Goal: Task Accomplishment & Management: Use online tool/utility

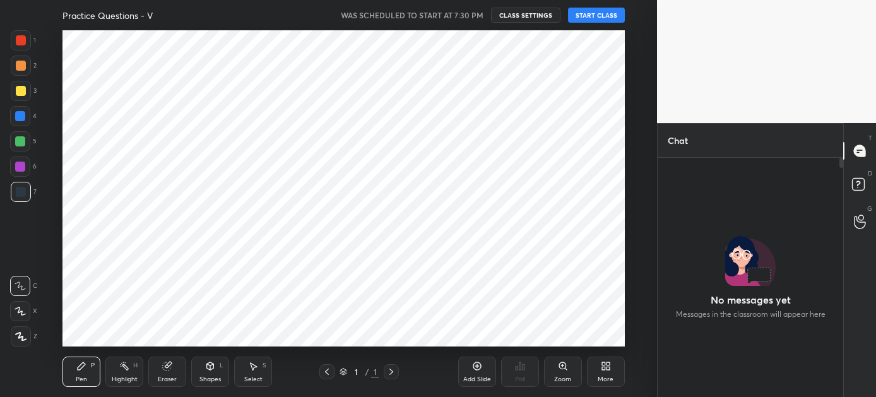
scroll to position [100, 182]
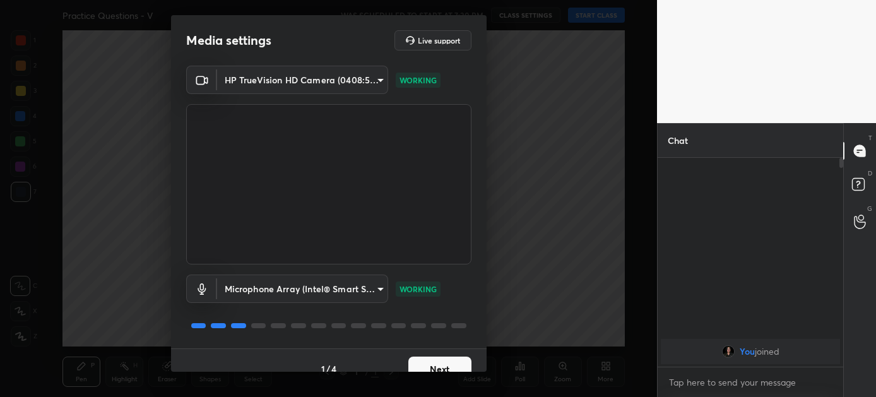
click at [434, 364] on button "Next" at bounding box center [439, 369] width 63 height 25
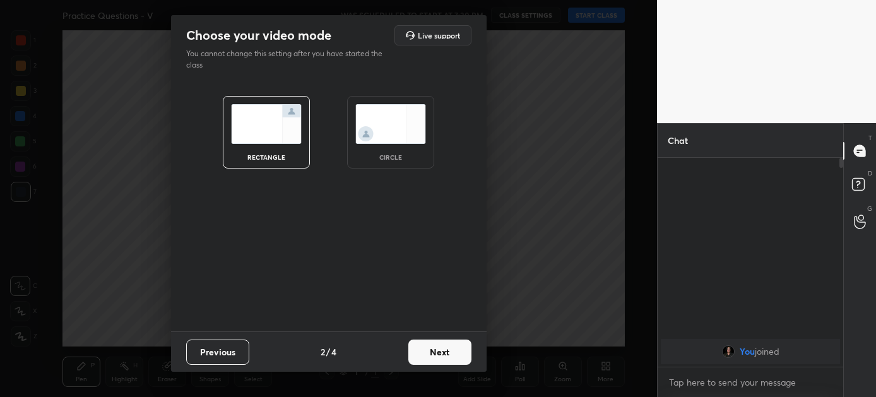
click at [434, 356] on button "Next" at bounding box center [439, 352] width 63 height 25
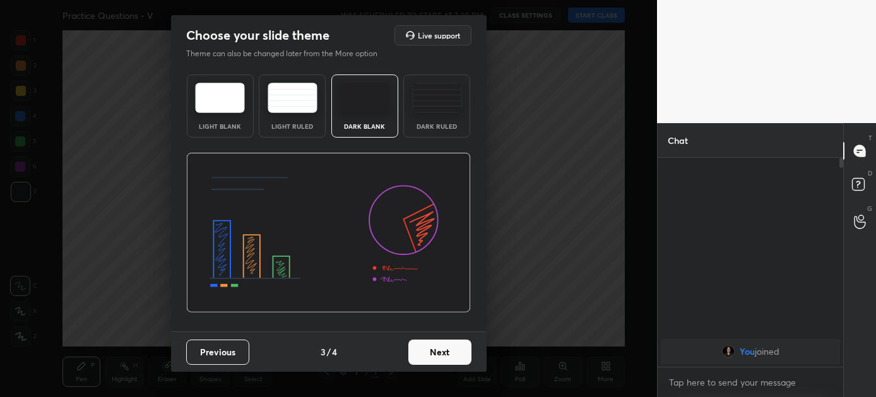
click at [434, 352] on button "Next" at bounding box center [439, 352] width 63 height 25
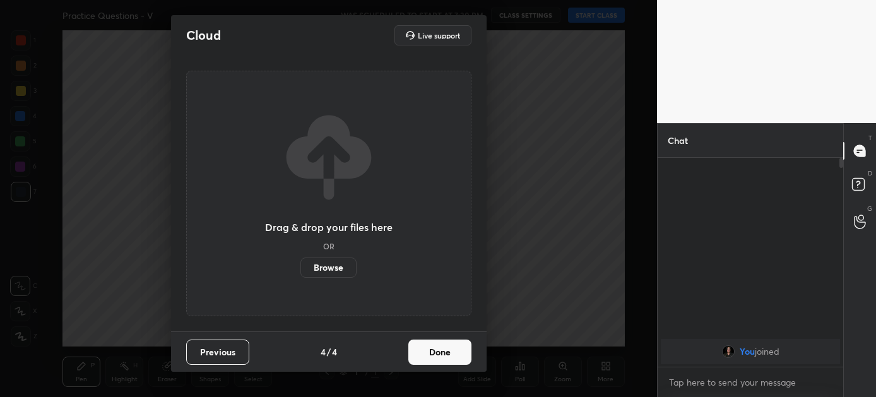
click at [434, 352] on button "Done" at bounding box center [439, 352] width 63 height 25
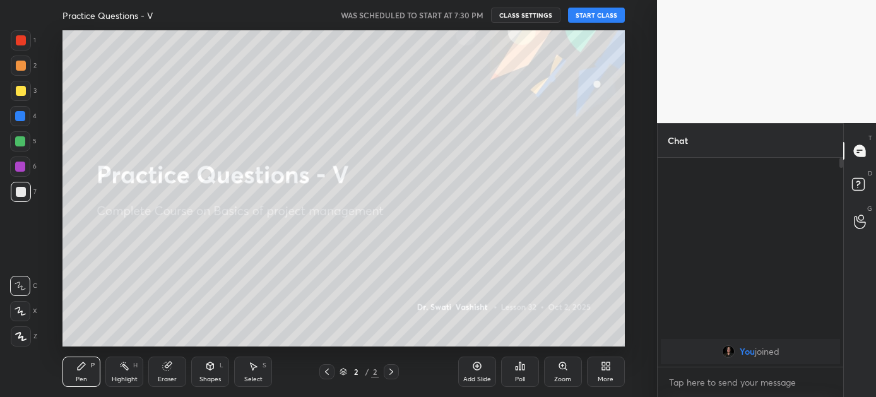
click at [598, 18] on button "START CLASS" at bounding box center [596, 15] width 57 height 15
click at [470, 13] on span "mute" at bounding box center [472, 15] width 18 height 9
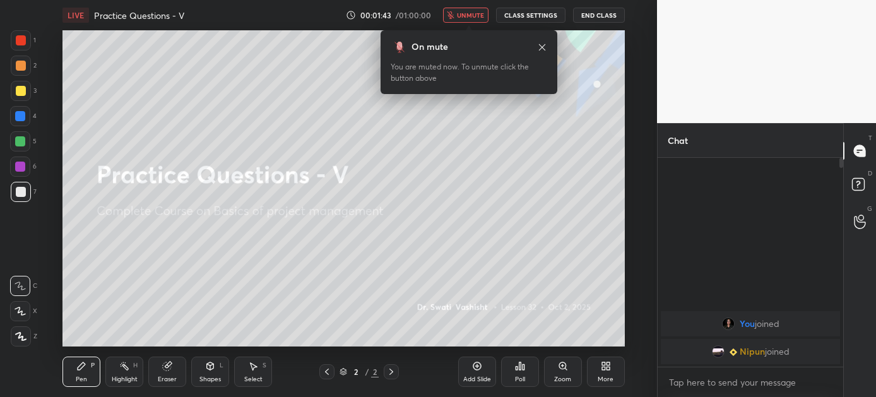
click at [589, 11] on button "End Class" at bounding box center [599, 15] width 52 height 15
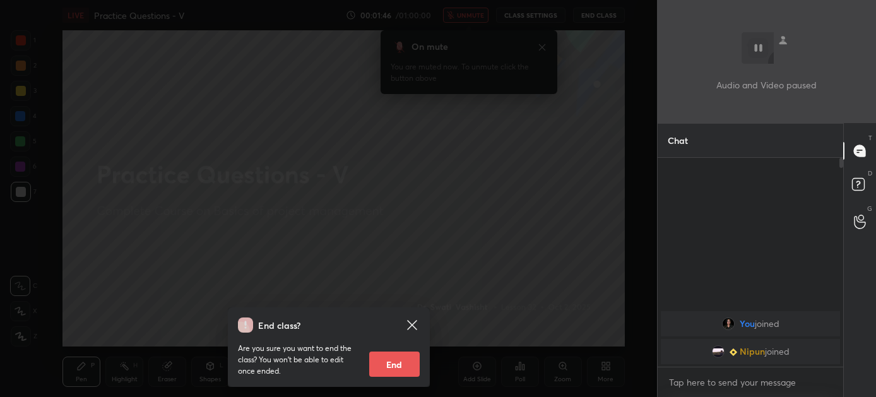
click at [395, 359] on button "End" at bounding box center [394, 364] width 50 height 25
type textarea "x"
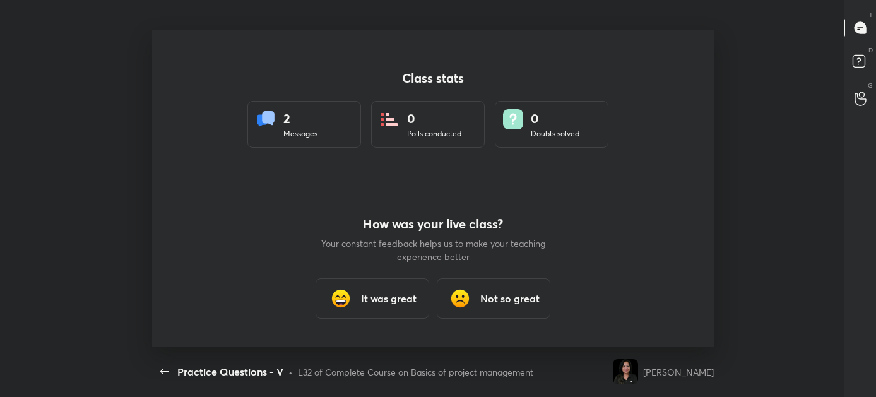
scroll to position [316, 865]
